Goal: Navigation & Orientation: Find specific page/section

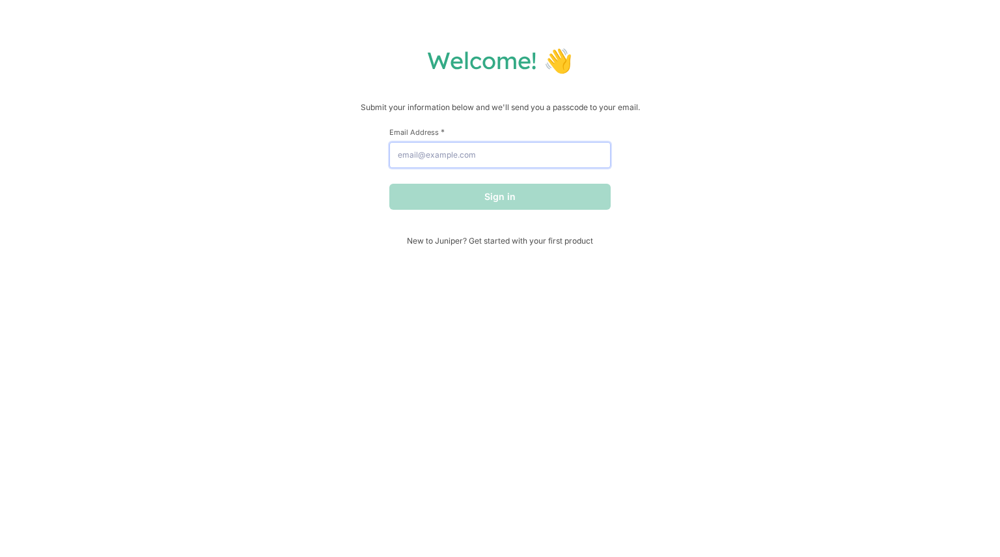
click at [447, 153] on input "Email Address *" at bounding box center [499, 155] width 221 height 26
type input "[EMAIL_ADDRESS][DOMAIN_NAME]"
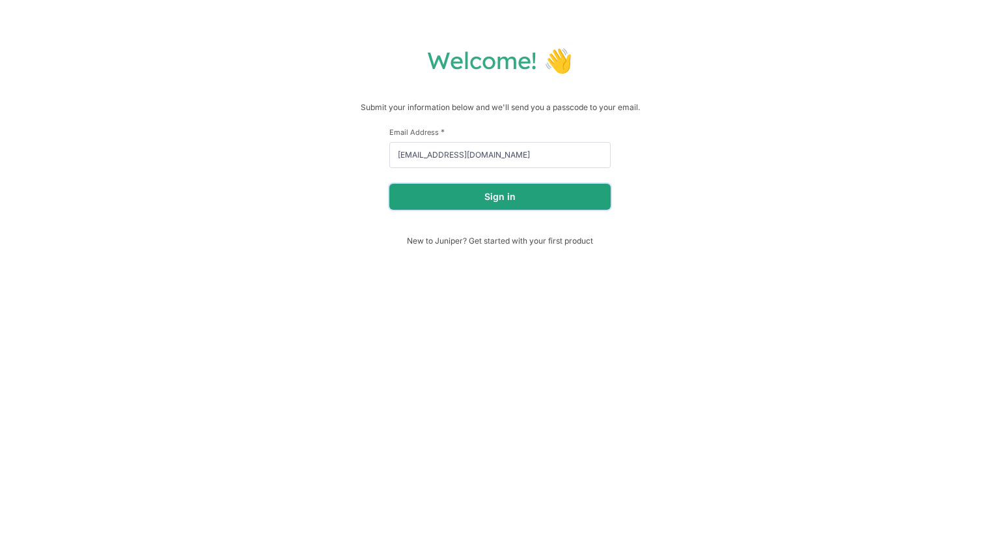
click at [494, 199] on button "Sign in" at bounding box center [499, 197] width 221 height 26
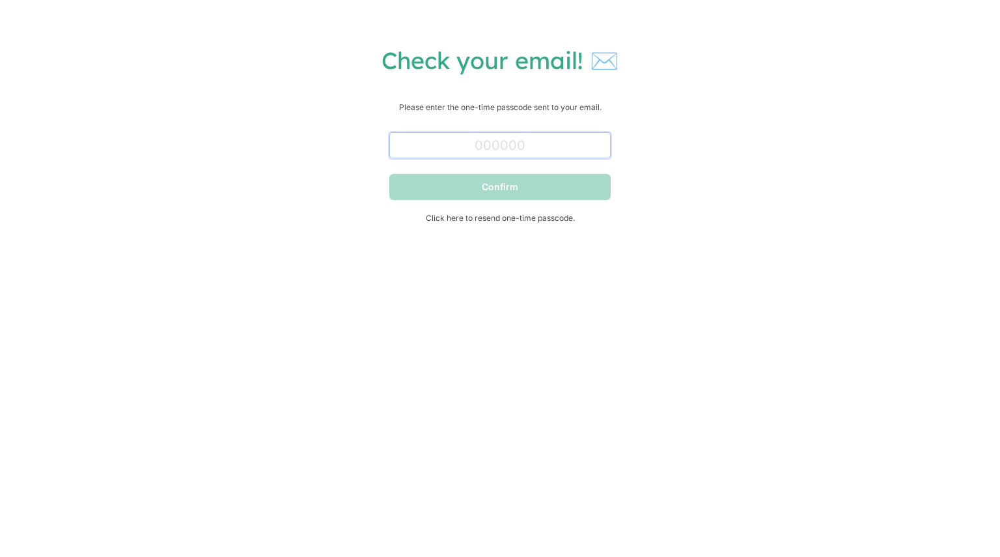
click at [513, 152] on input "text" at bounding box center [499, 145] width 221 height 26
click at [491, 218] on span "Click here to resend one-time passcode." at bounding box center [499, 218] width 221 height 10
click at [456, 154] on input "text" at bounding box center [499, 145] width 221 height 26
paste input "745368"
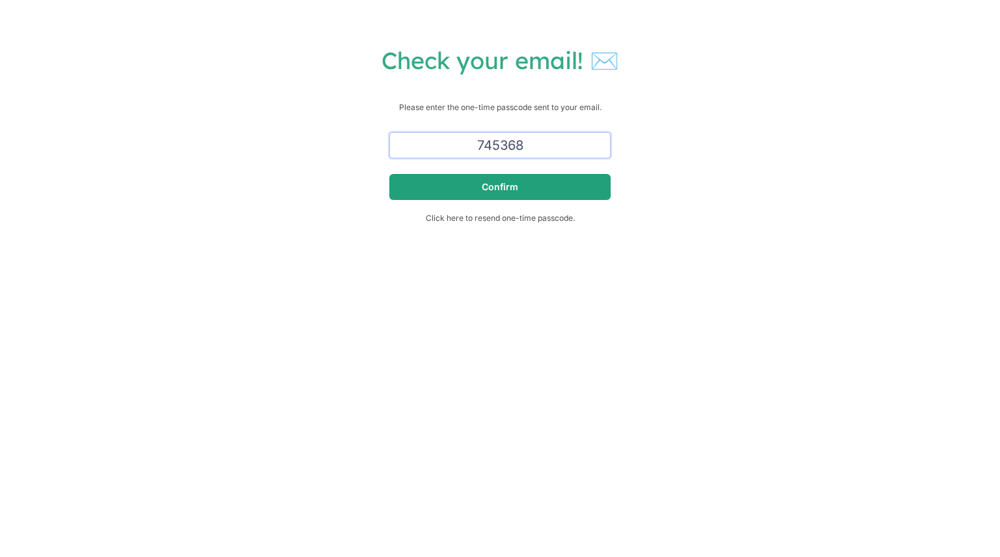
type input "745368"
click at [509, 195] on button "Confirm" at bounding box center [499, 187] width 221 height 26
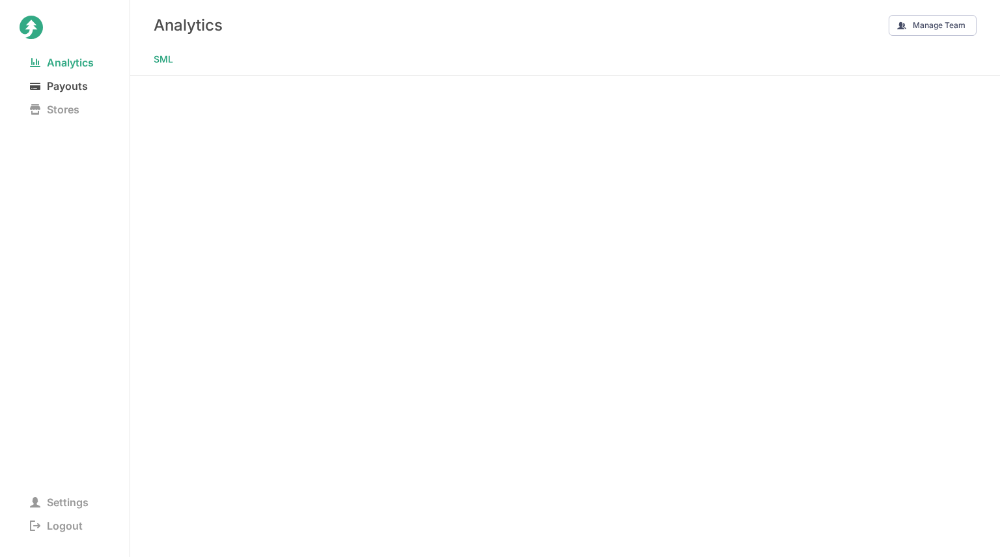
click at [70, 89] on span "Payouts" at bounding box center [59, 86] width 79 height 18
click at [90, 63] on span "Analytics" at bounding box center [62, 62] width 85 height 18
click at [73, 64] on span "Analytics" at bounding box center [62, 62] width 85 height 18
